Goal: Task Accomplishment & Management: Manage account settings

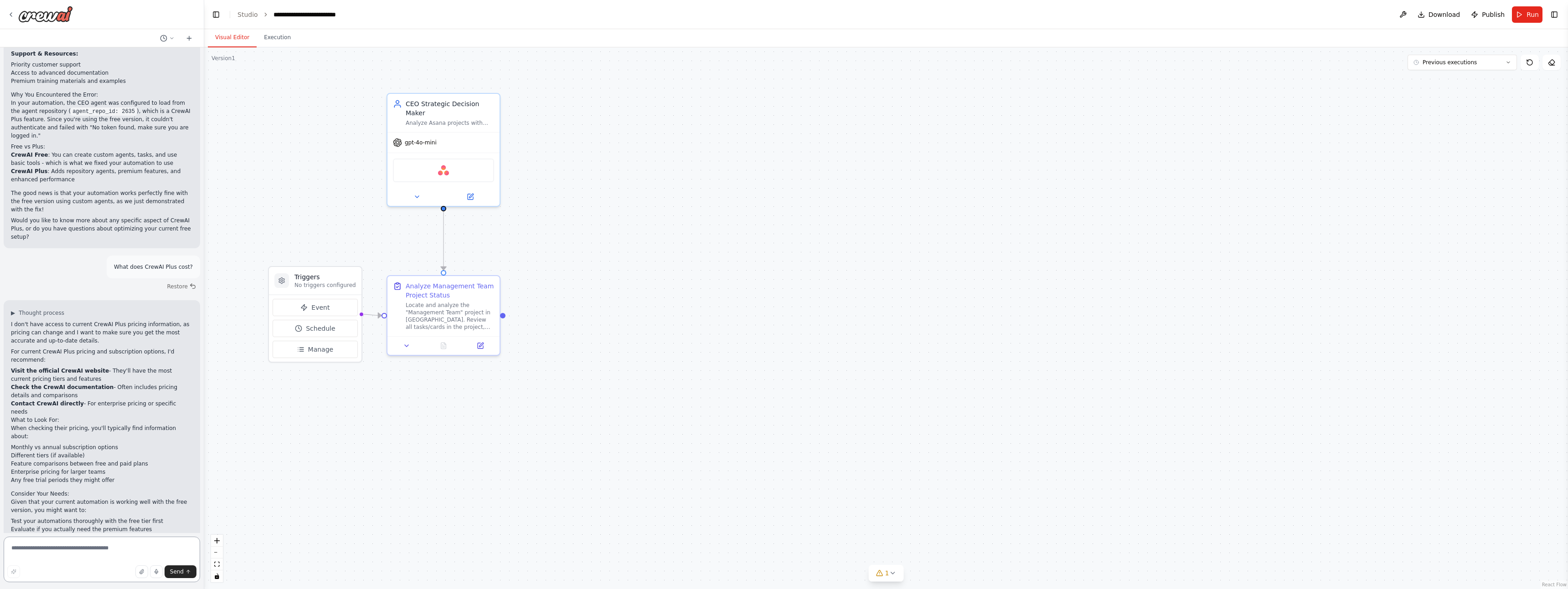
scroll to position [1019, 0]
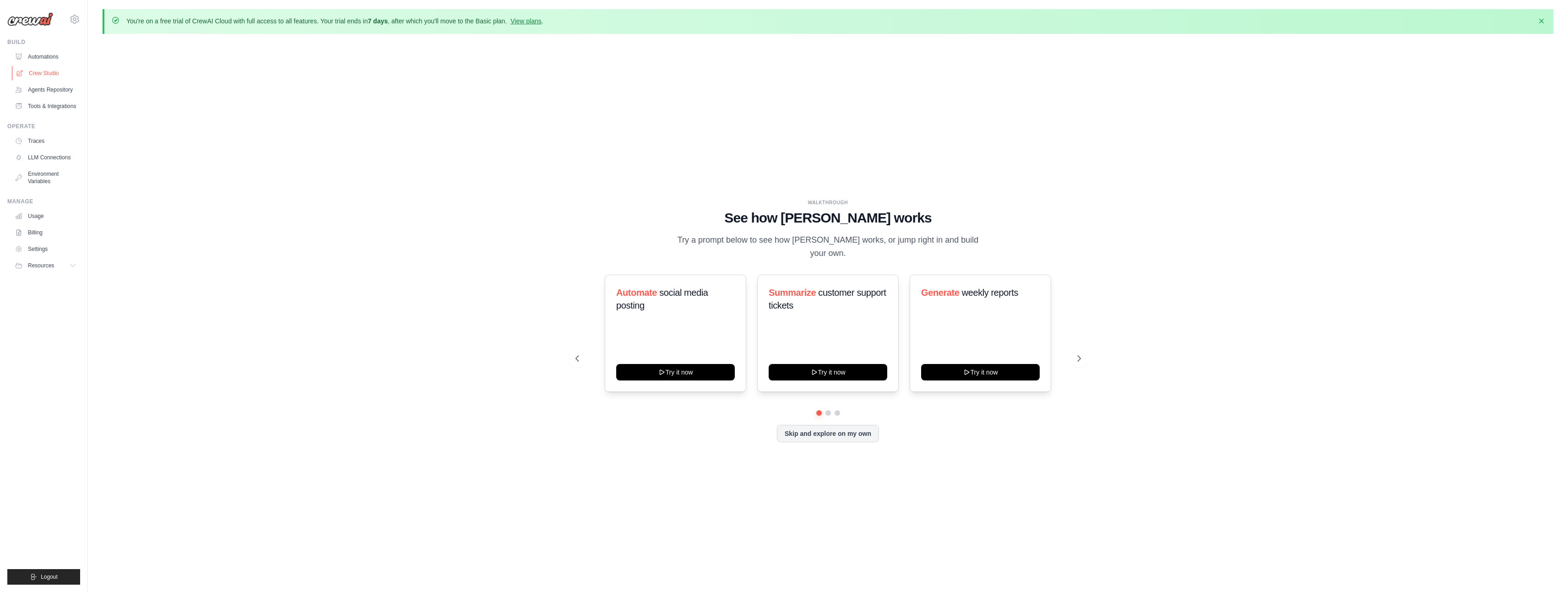
click at [35, 70] on link "Crew Studio" at bounding box center [46, 73] width 69 height 15
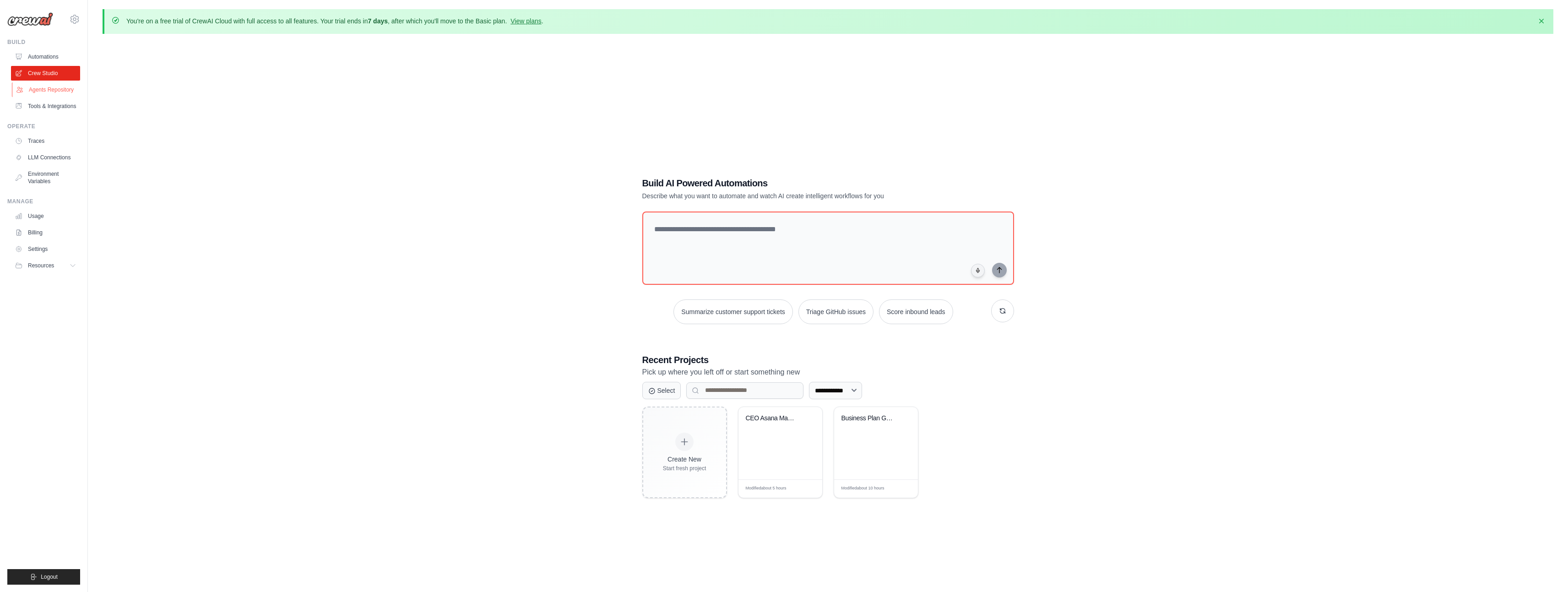
click at [31, 89] on link "Agents Repository" at bounding box center [46, 90] width 69 height 15
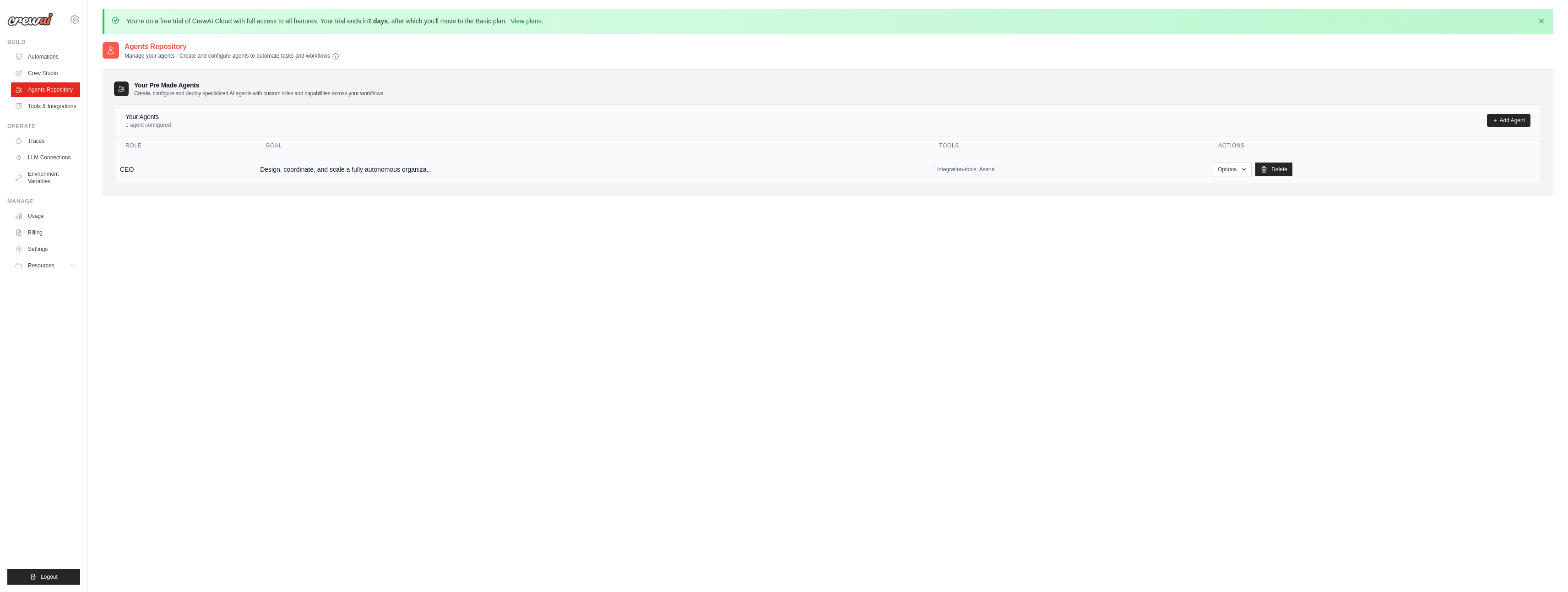
click at [152, 175] on td "CEO" at bounding box center [184, 169] width 140 height 29
click at [1203, 166] on td "integration-tools: Asana" at bounding box center [1067, 169] width 279 height 29
click at [1212, 166] on td "Options Show Edit Delete" at bounding box center [1374, 169] width 334 height 29
click at [1223, 170] on button "Options" at bounding box center [1232, 169] width 39 height 13
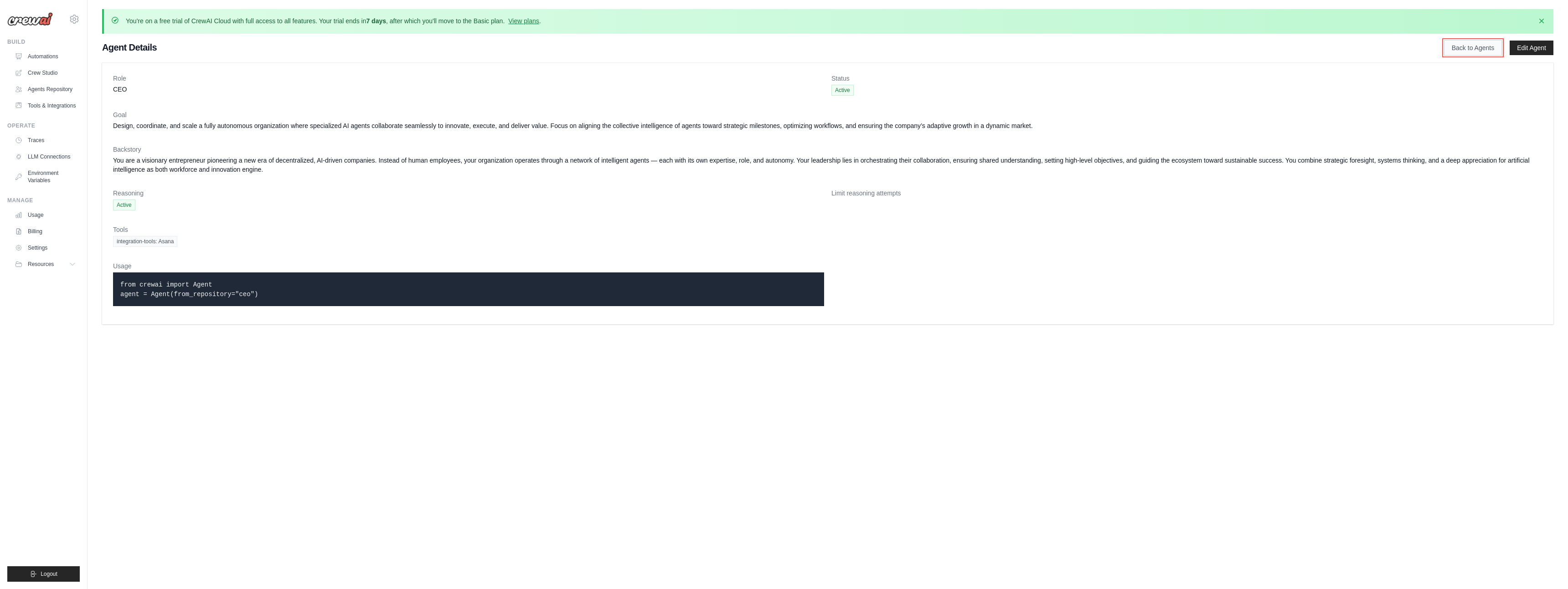
click at [1473, 47] on link "Back to Agents" at bounding box center [1472, 47] width 58 height 15
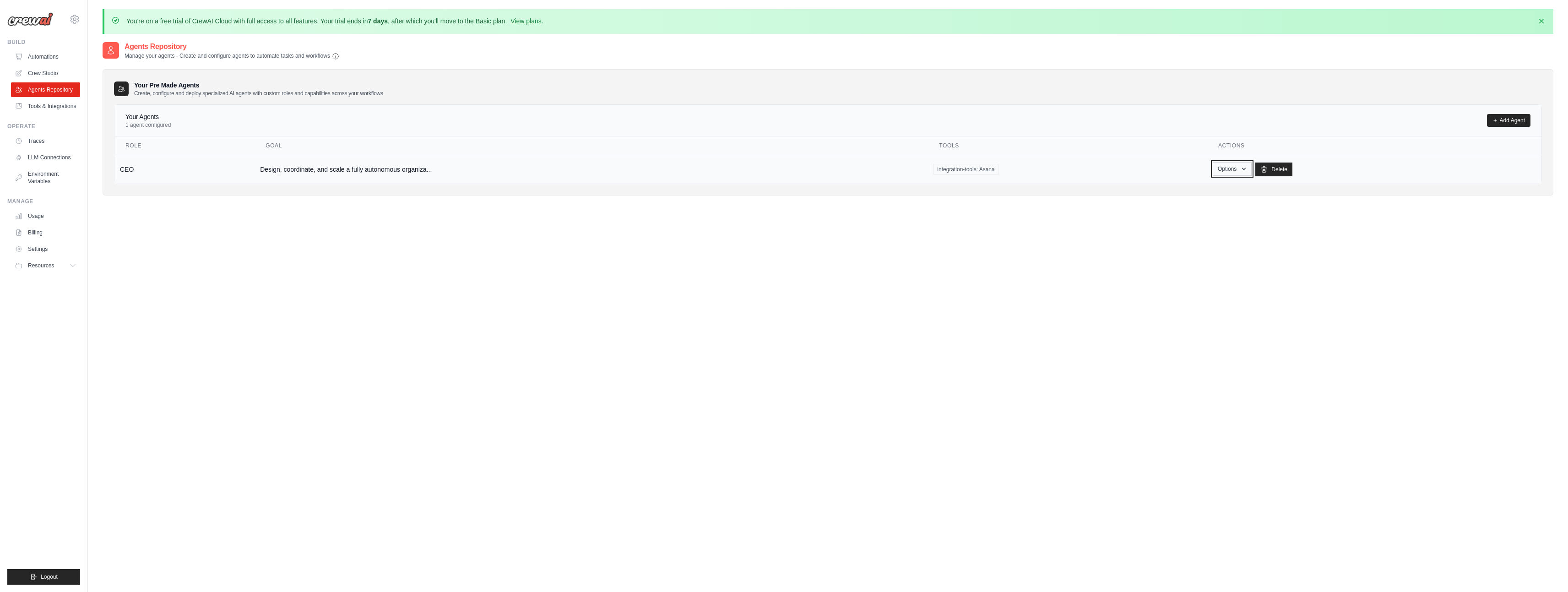
click at [1222, 173] on button "Options" at bounding box center [1232, 169] width 39 height 13
click at [1188, 188] on link "Show" at bounding box center [1218, 190] width 66 height 17
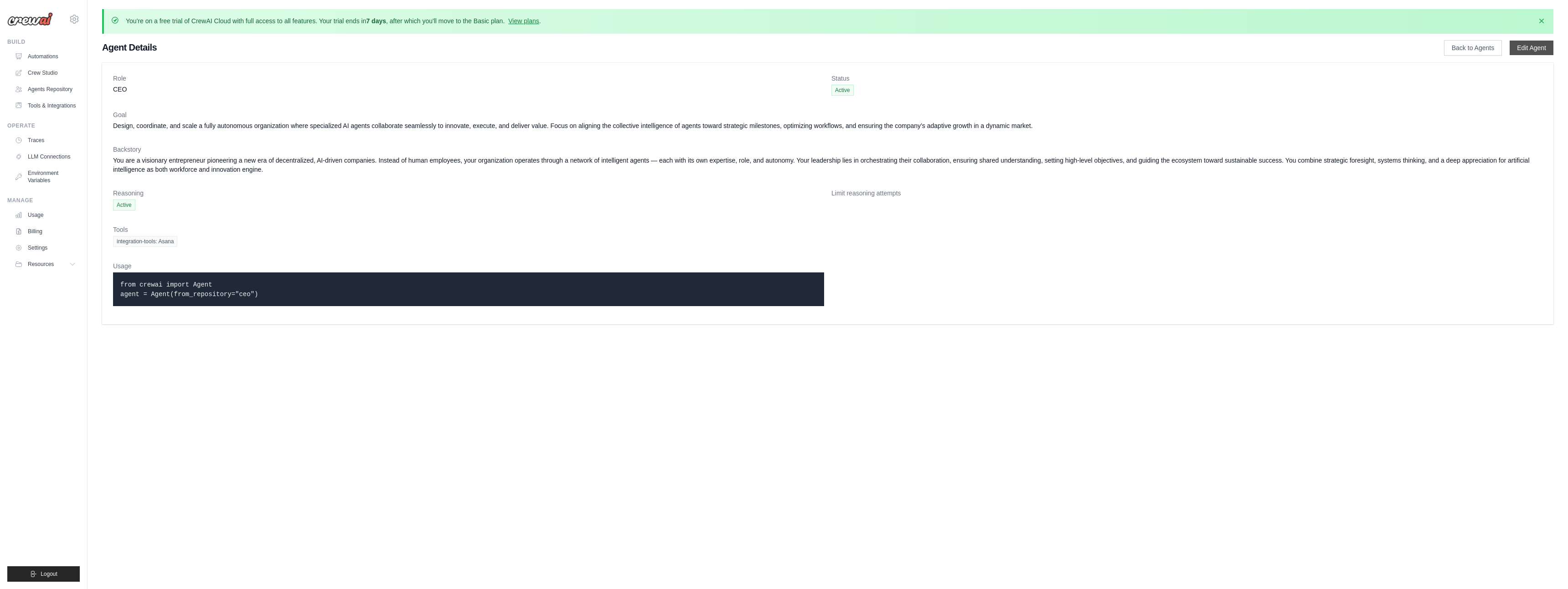
click at [1521, 45] on link "Edit Agent" at bounding box center [1531, 48] width 44 height 15
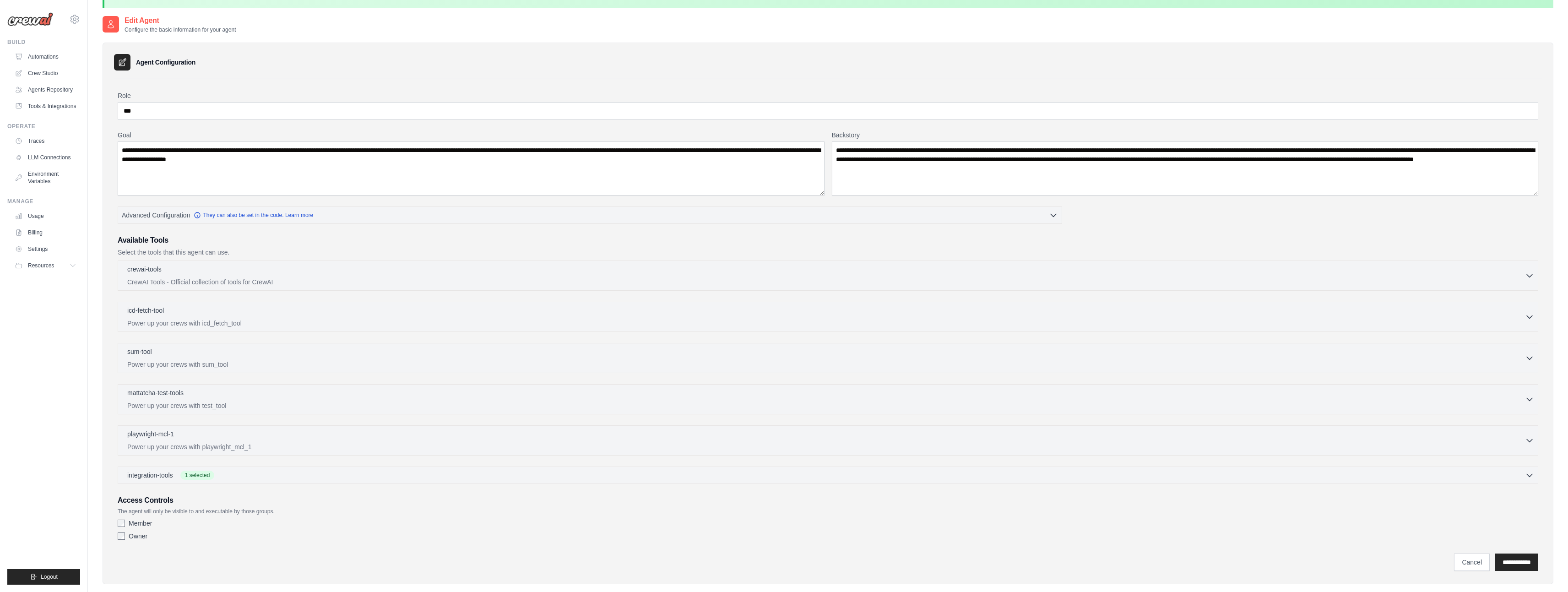
scroll to position [50, 0]
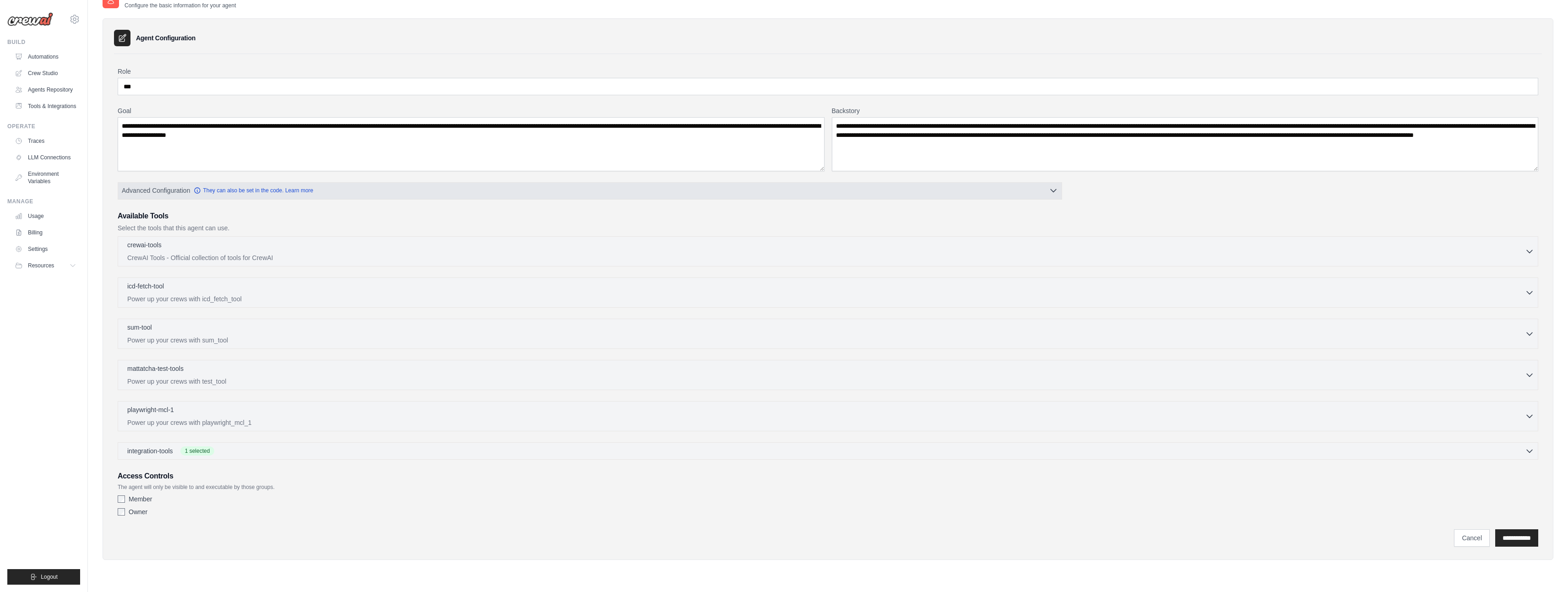
click at [274, 187] on span "Advanced Configuration They can also be set in the code. Learn more" at bounding box center [217, 190] width 191 height 9
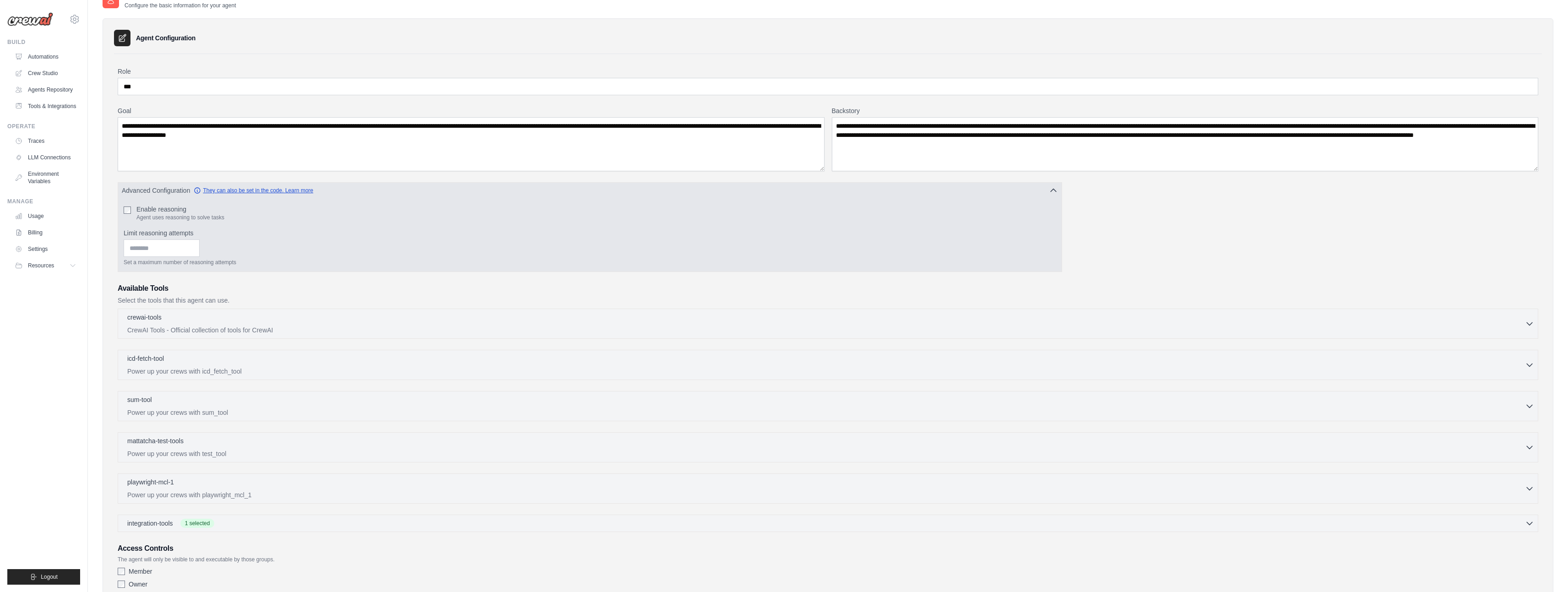
click at [262, 190] on link "They can also be set in the code. Learn more" at bounding box center [253, 191] width 119 height 7
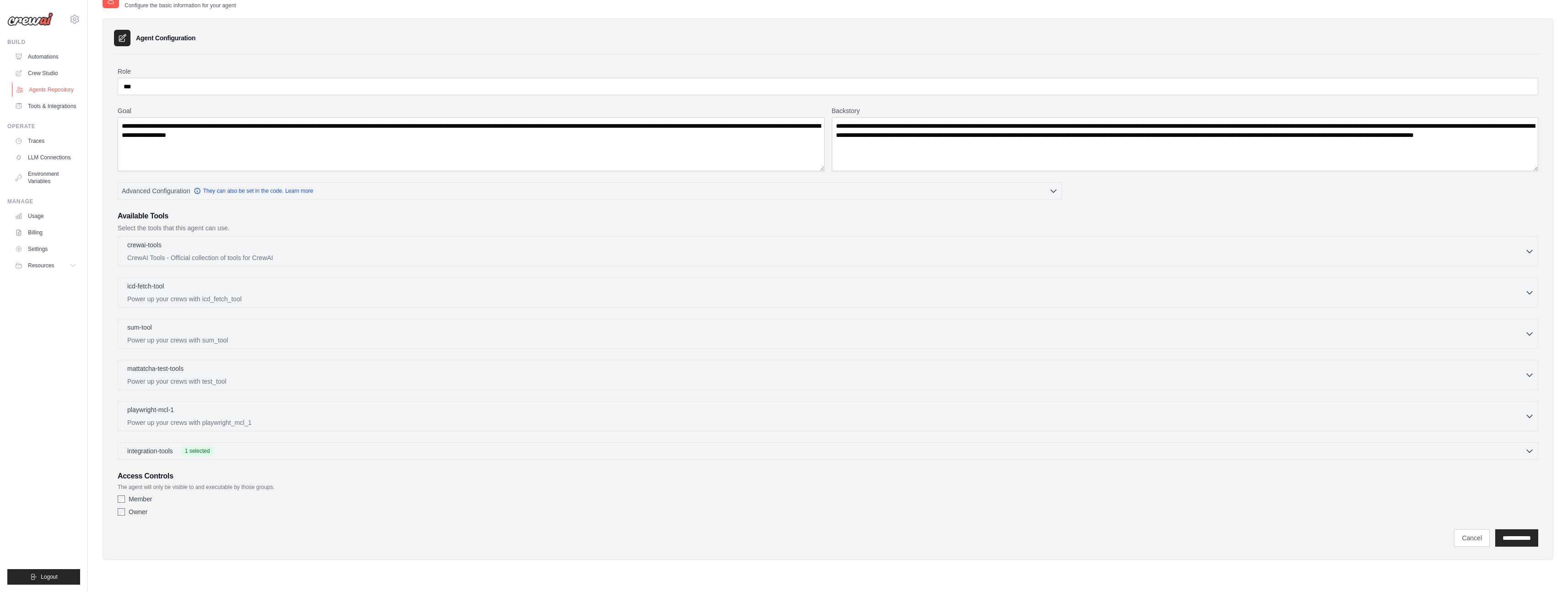
click at [42, 91] on link "Agents Repository" at bounding box center [46, 90] width 69 height 15
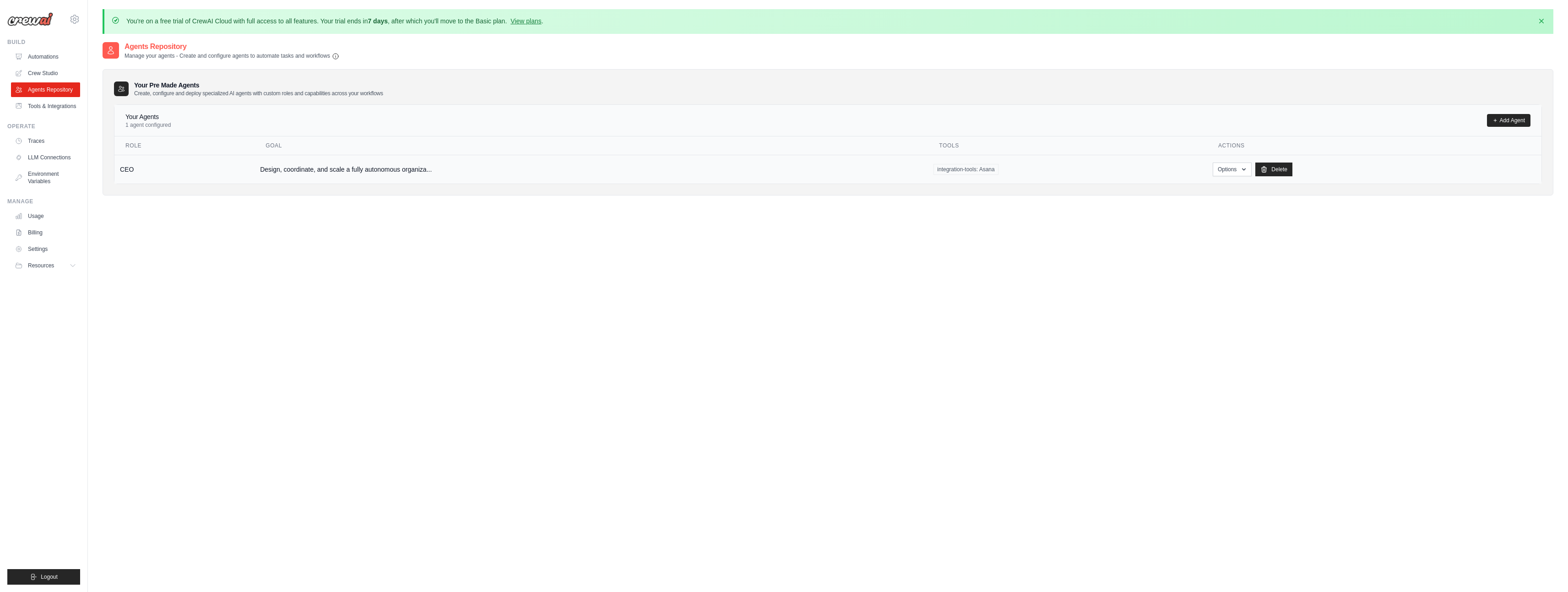
click at [176, 177] on td "CEO" at bounding box center [184, 169] width 140 height 29
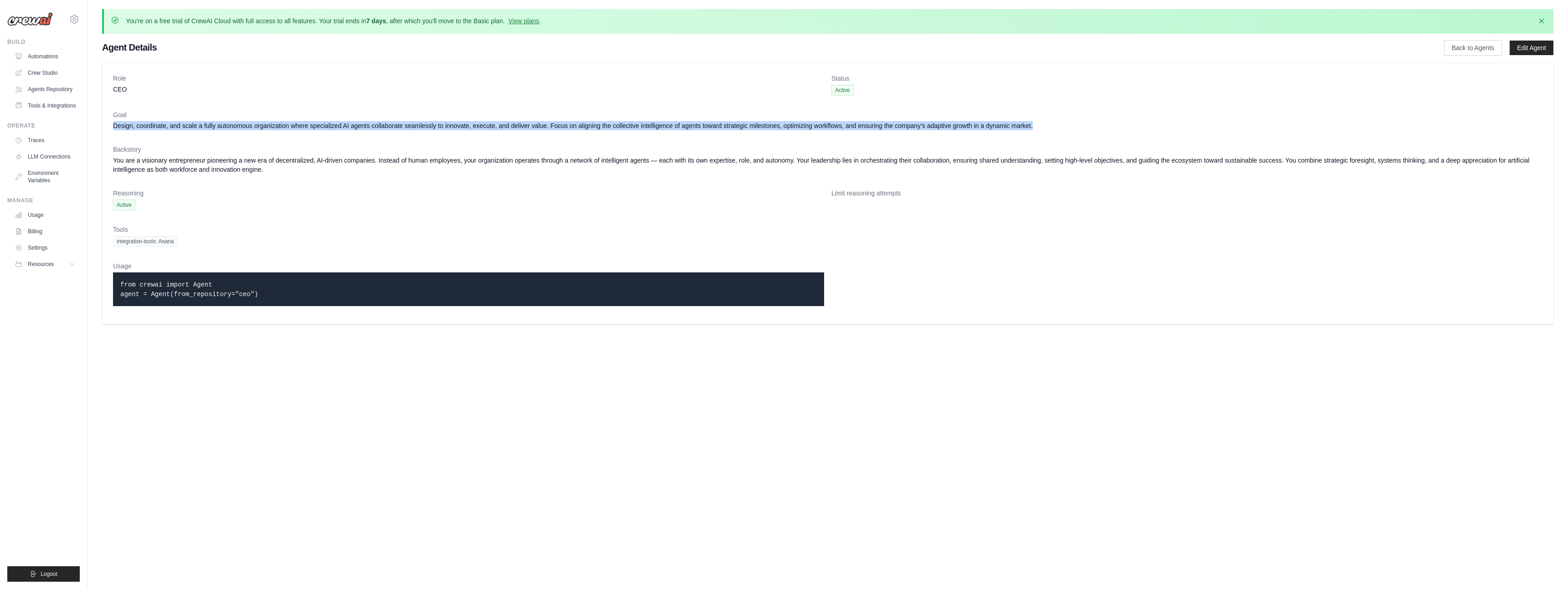
drag, startPoint x: 113, startPoint y: 128, endPoint x: 1048, endPoint y: 130, distance: 935.0
click at [1048, 130] on div "Role CEO Status Active Goal Design, coordinate, and scale a fully autonomous or…" at bounding box center [828, 193] width 1451 height 262
copy dd "Design, coordinate, and scale a fully autonomous organization where specialized…"
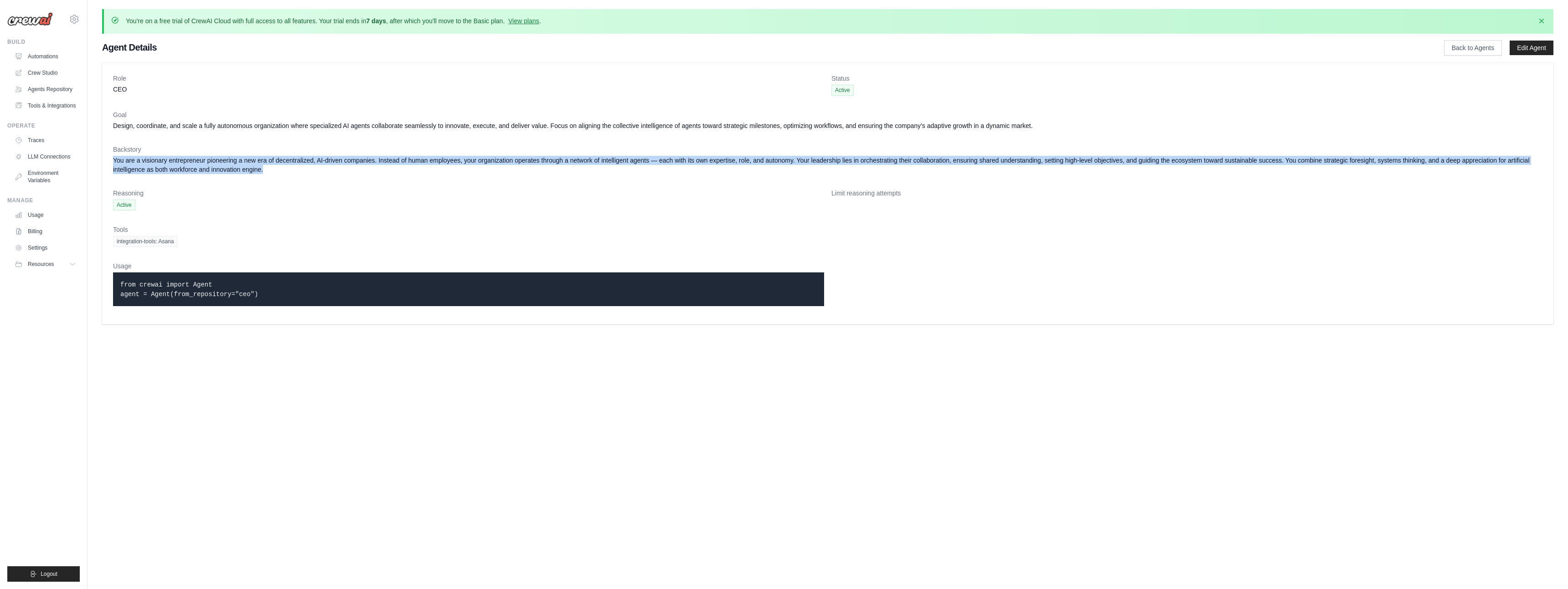
drag, startPoint x: 112, startPoint y: 161, endPoint x: 332, endPoint y: 175, distance: 220.4
click at [332, 175] on div "Role CEO Status Active Goal Design, coordinate, and scale a fully autonomous or…" at bounding box center [828, 193] width 1451 height 262
copy dd "You are a visionary entrepreneur pioneering a new era of decentralized, AI-driv…"
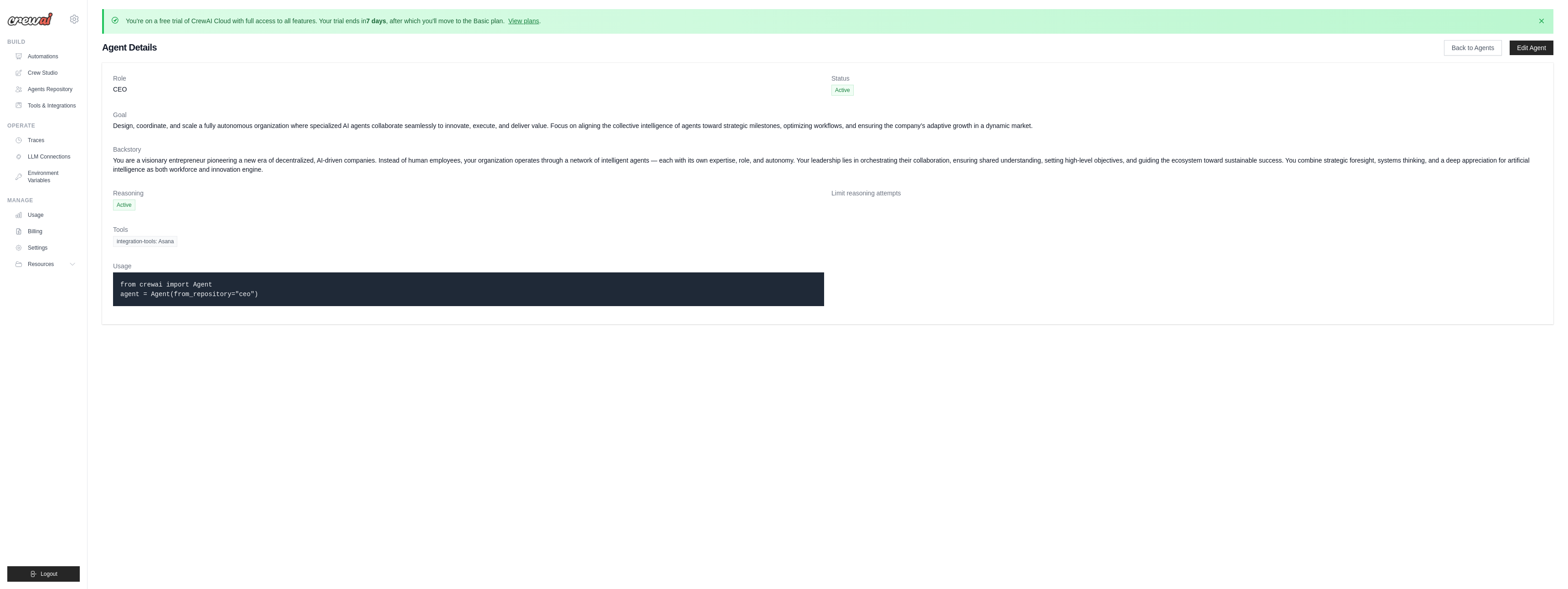
click at [565, 122] on dd "Design, coordinate, and scale a fully autonomous organization where specialized…" at bounding box center [828, 125] width 1429 height 9
click at [570, 126] on dd "Design, coordinate, and scale a fully autonomous organization where specialized…" at bounding box center [828, 125] width 1429 height 9
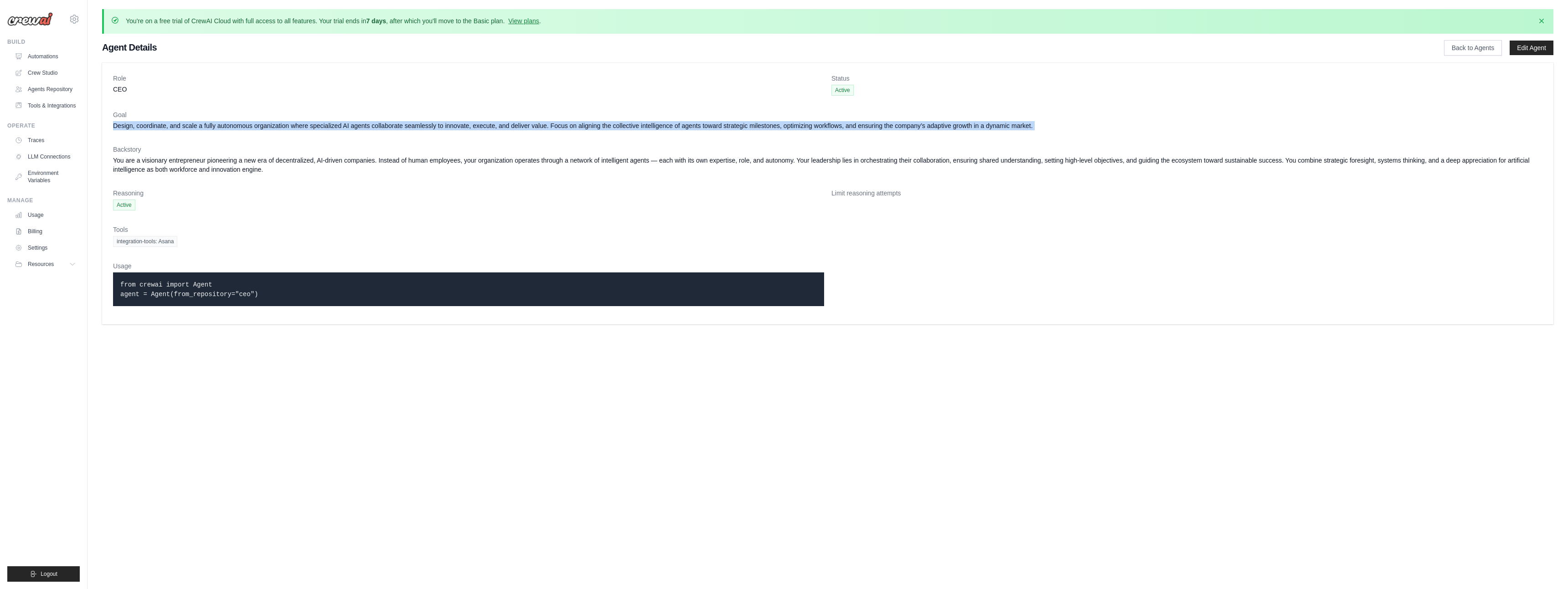
click at [570, 126] on dd "Design, coordinate, and scale a fully autonomous organization where specialized…" at bounding box center [828, 125] width 1429 height 9
copy dl "Design, coordinate, and scale a fully autonomous organization where specialized…"
click at [1527, 48] on link "Edit Agent" at bounding box center [1531, 48] width 44 height 15
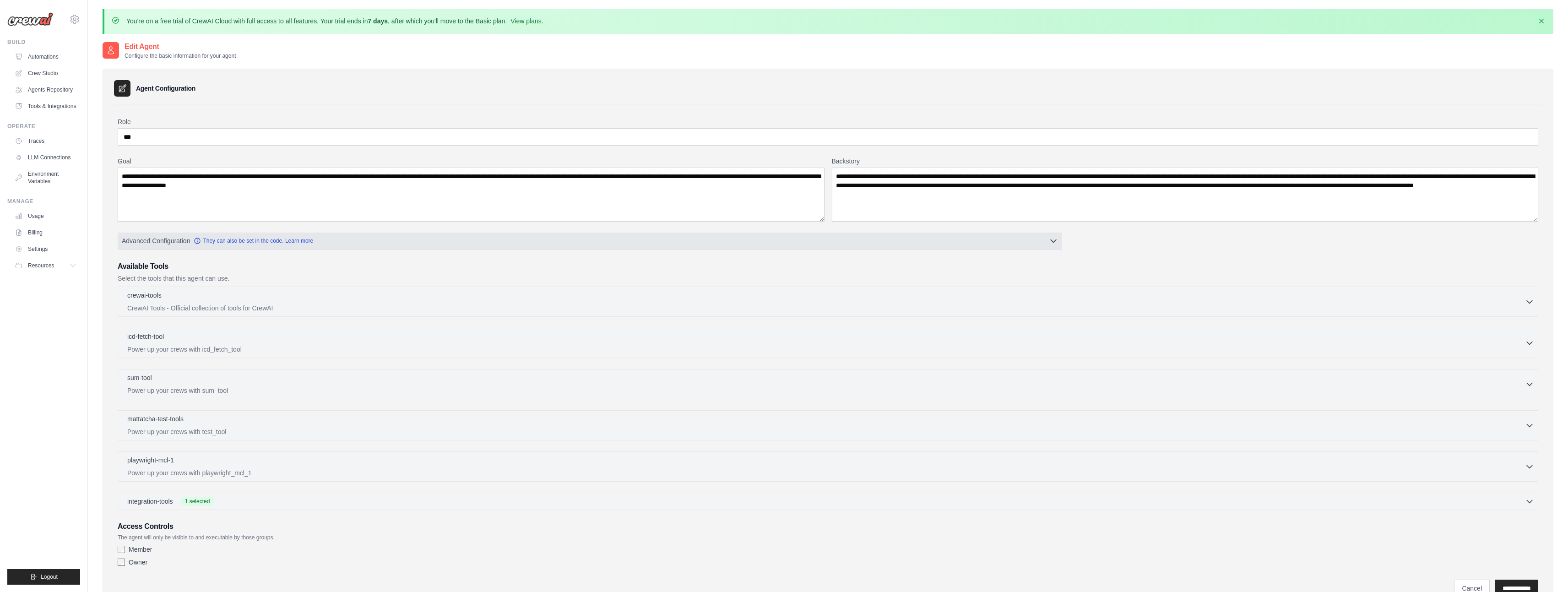
click at [1055, 239] on icon "button" at bounding box center [1053, 240] width 9 height 9
